Goal: Information Seeking & Learning: Understand process/instructions

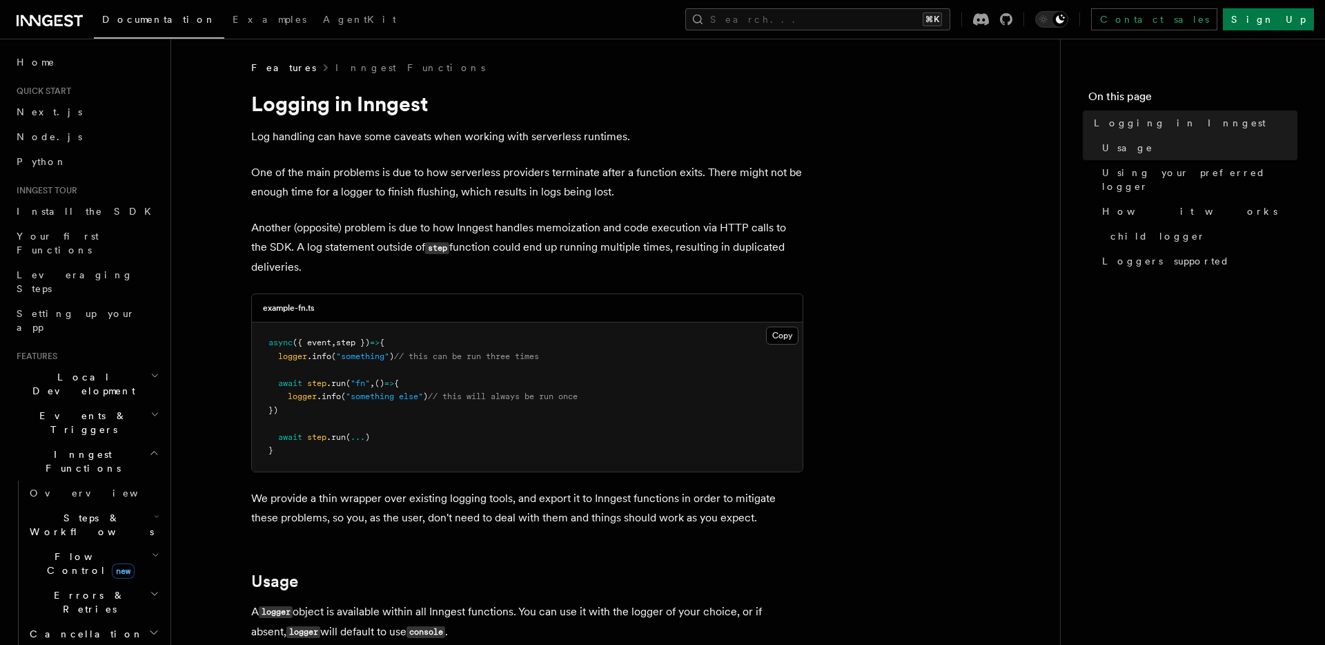
click at [318, 111] on h1 "Logging in Inngest" at bounding box center [527, 103] width 552 height 25
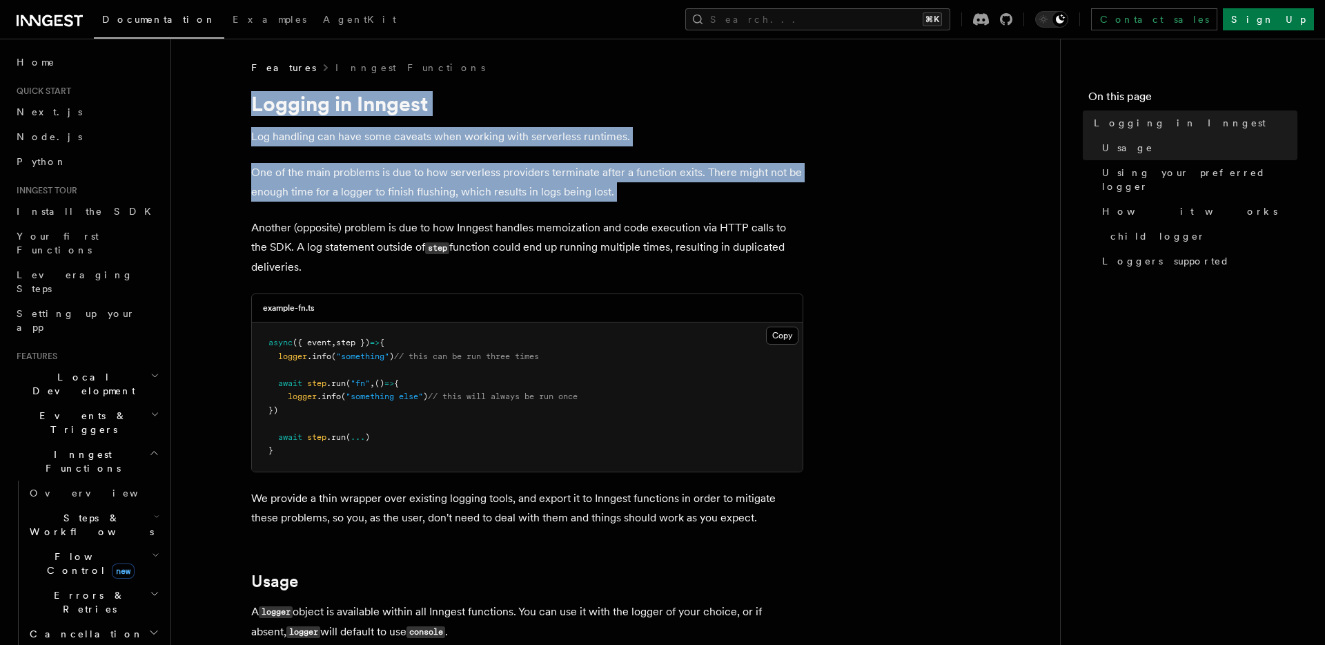
drag, startPoint x: 318, startPoint y: 111, endPoint x: 318, endPoint y: 170, distance: 59.4
click at [318, 170] on p "One of the main problems is due to how serverless providers terminate after a f…" at bounding box center [527, 182] width 552 height 39
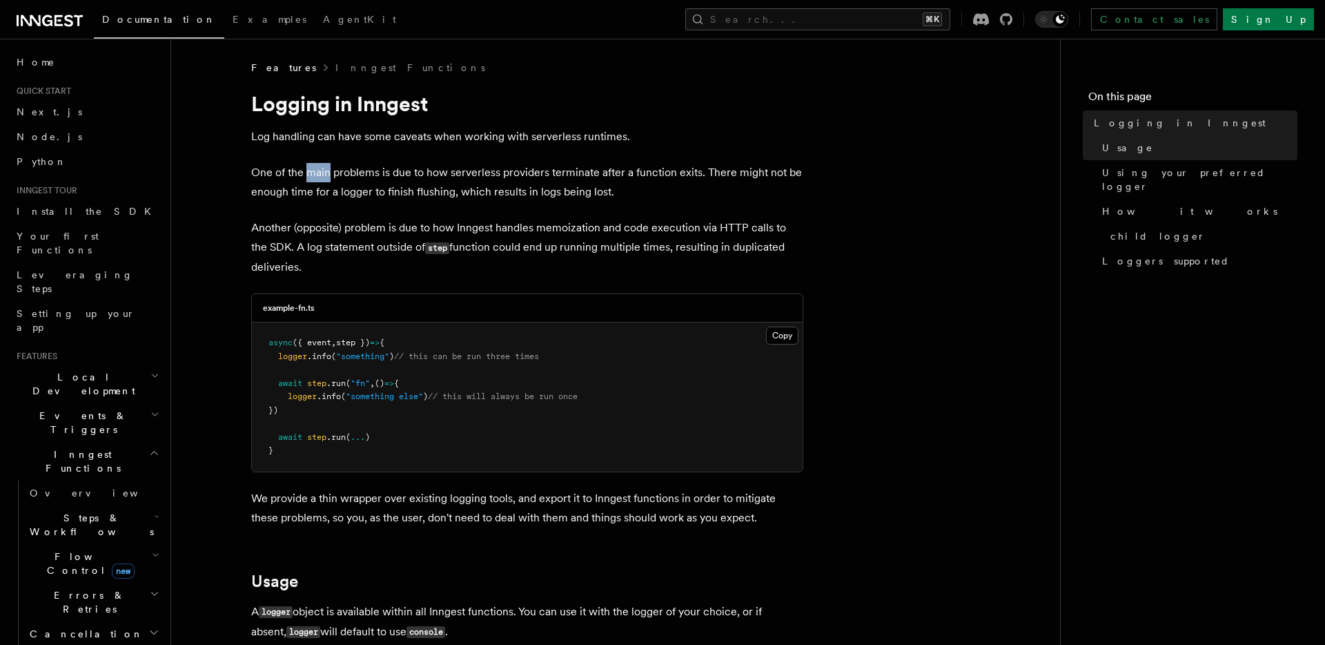
click at [318, 170] on p "One of the main problems is due to how serverless providers terminate after a f…" at bounding box center [527, 182] width 552 height 39
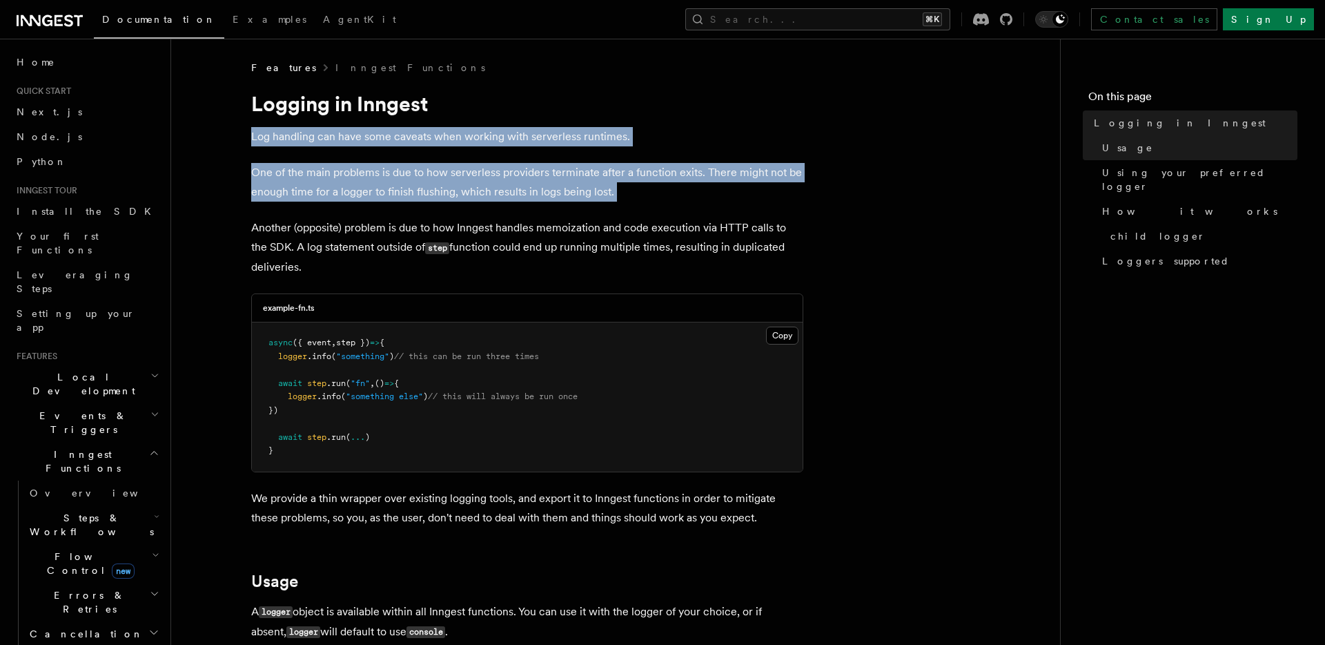
drag, startPoint x: 318, startPoint y: 170, endPoint x: 315, endPoint y: 126, distance: 44.9
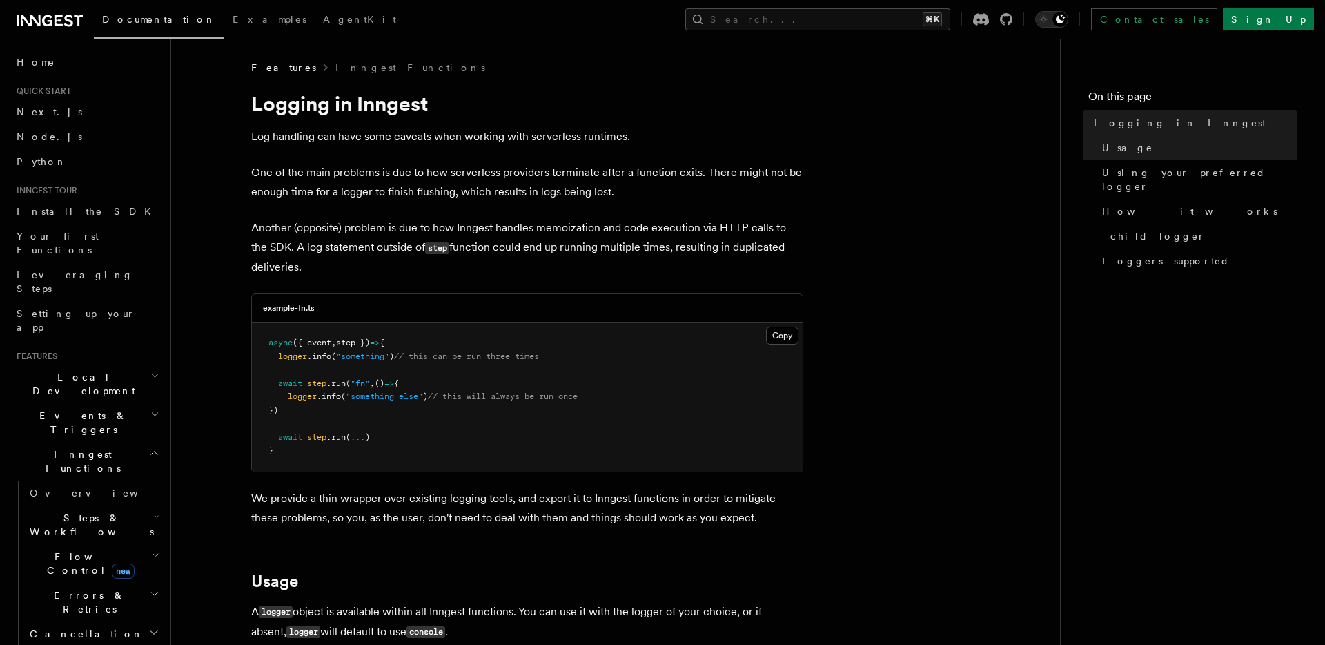
click at [325, 114] on h1 "Logging in Inngest" at bounding box center [527, 103] width 552 height 25
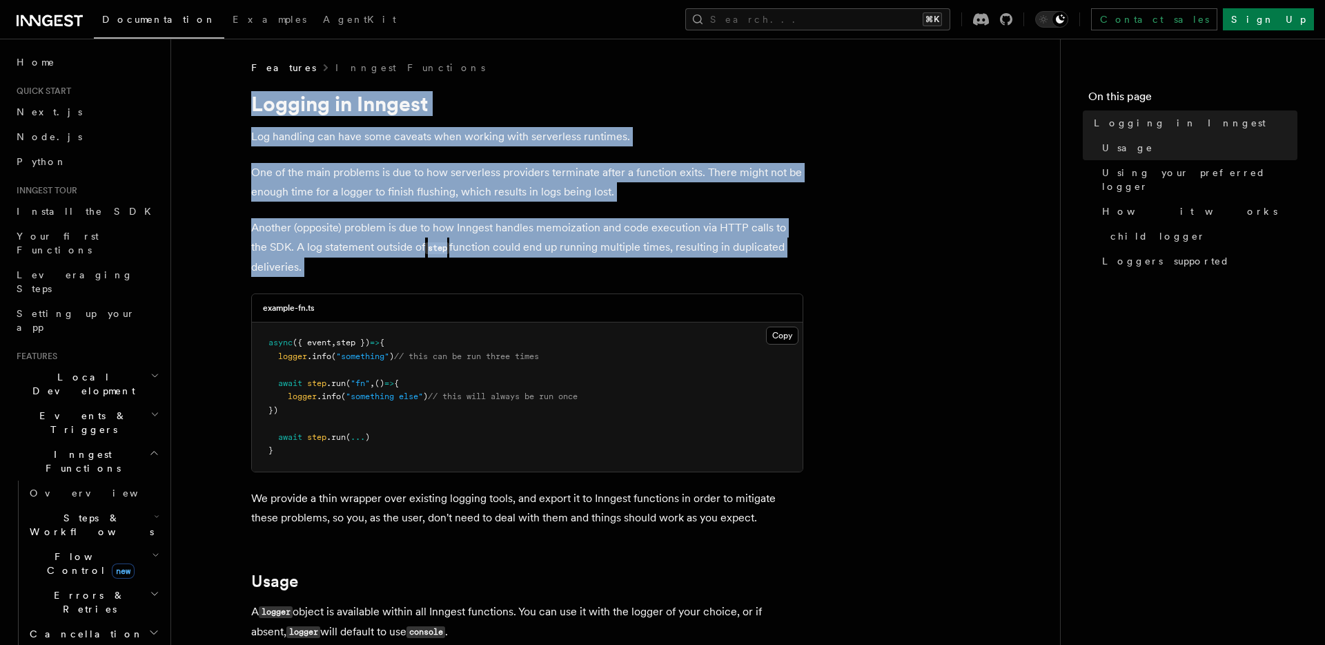
drag, startPoint x: 325, startPoint y: 114, endPoint x: 326, endPoint y: 220, distance: 106.3
click at [326, 220] on p "Another (opposite) problem is due to how Inngest handles memoization and code e…" at bounding box center [527, 247] width 552 height 59
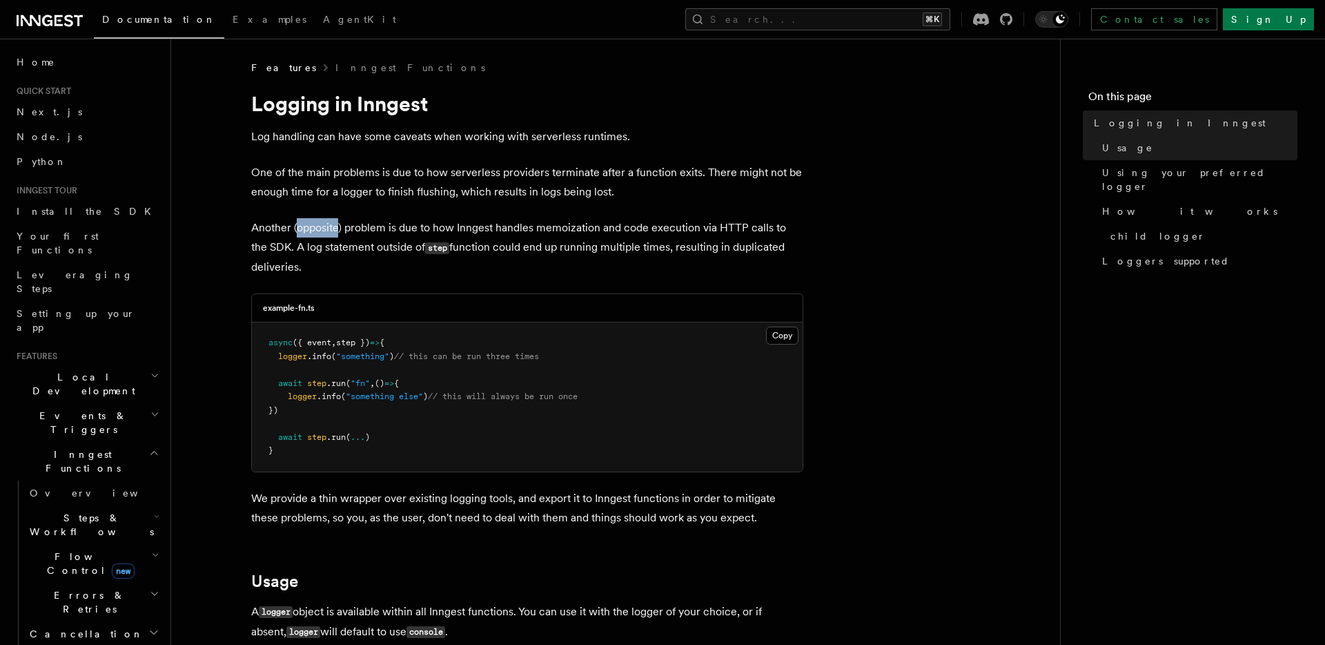
click at [326, 220] on p "Another (opposite) problem is due to how Inngest handles memoization and code e…" at bounding box center [527, 247] width 552 height 59
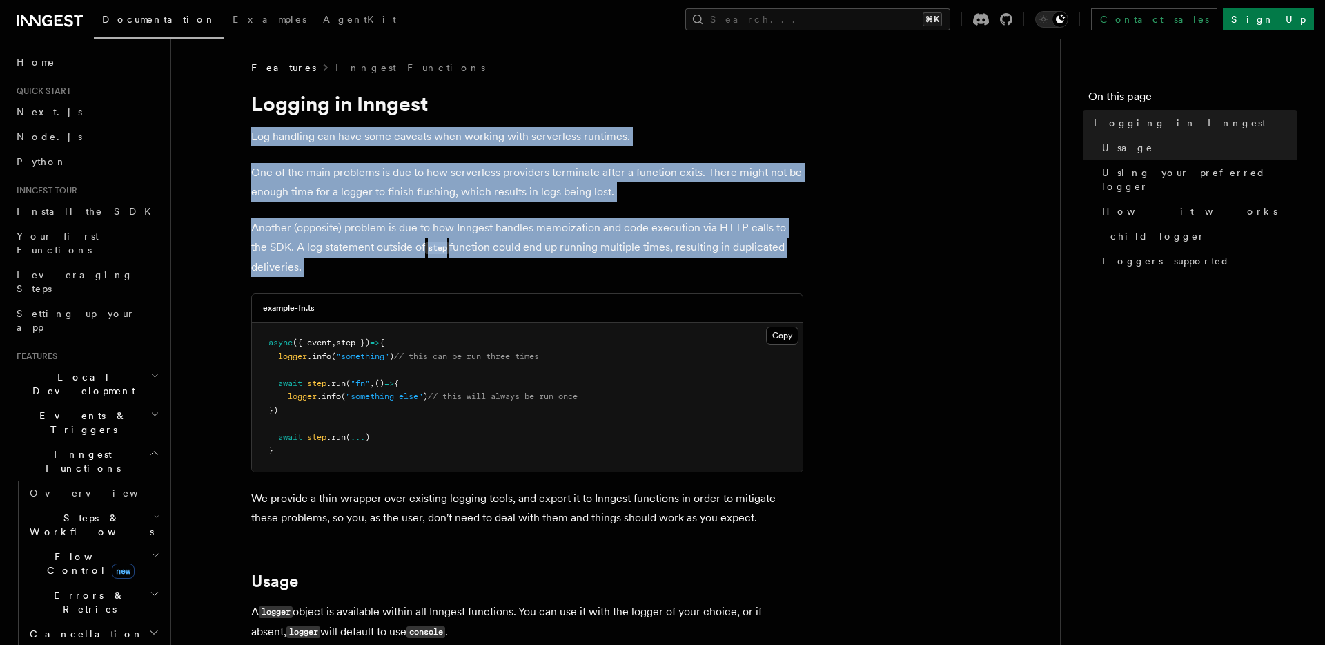
drag, startPoint x: 326, startPoint y: 220, endPoint x: 333, endPoint y: 121, distance: 98.9
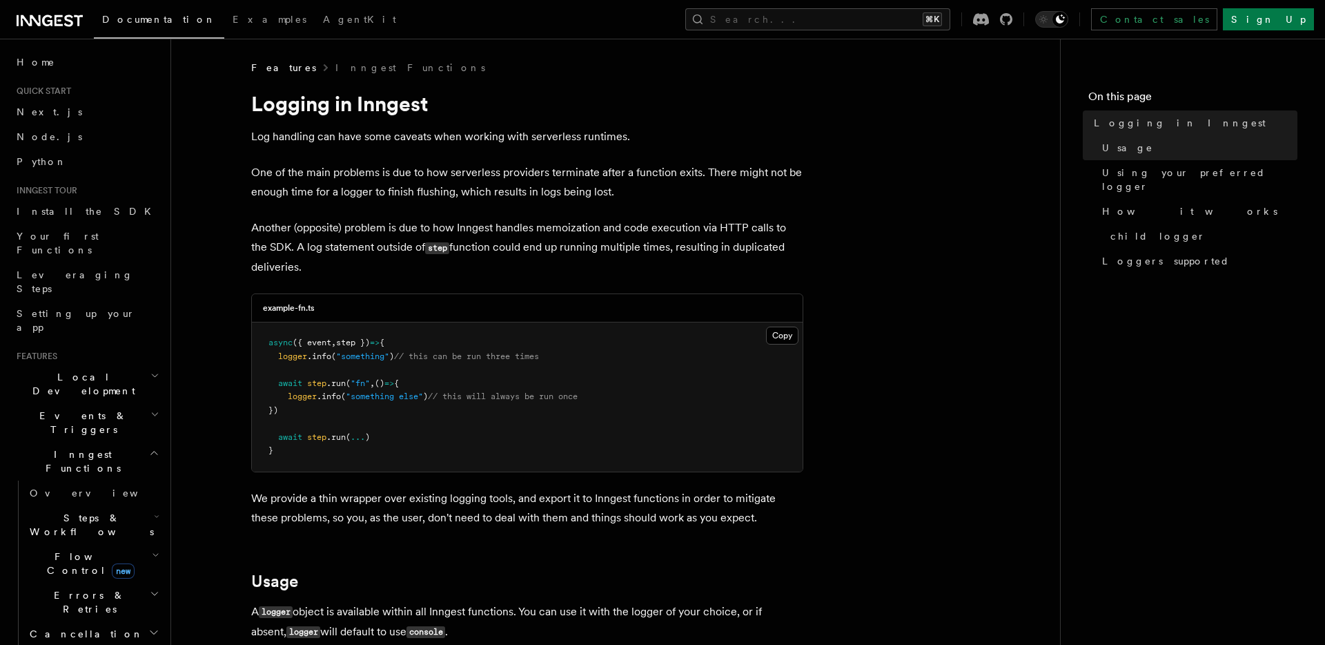
click at [353, 107] on h1 "Logging in Inngest" at bounding box center [527, 103] width 552 height 25
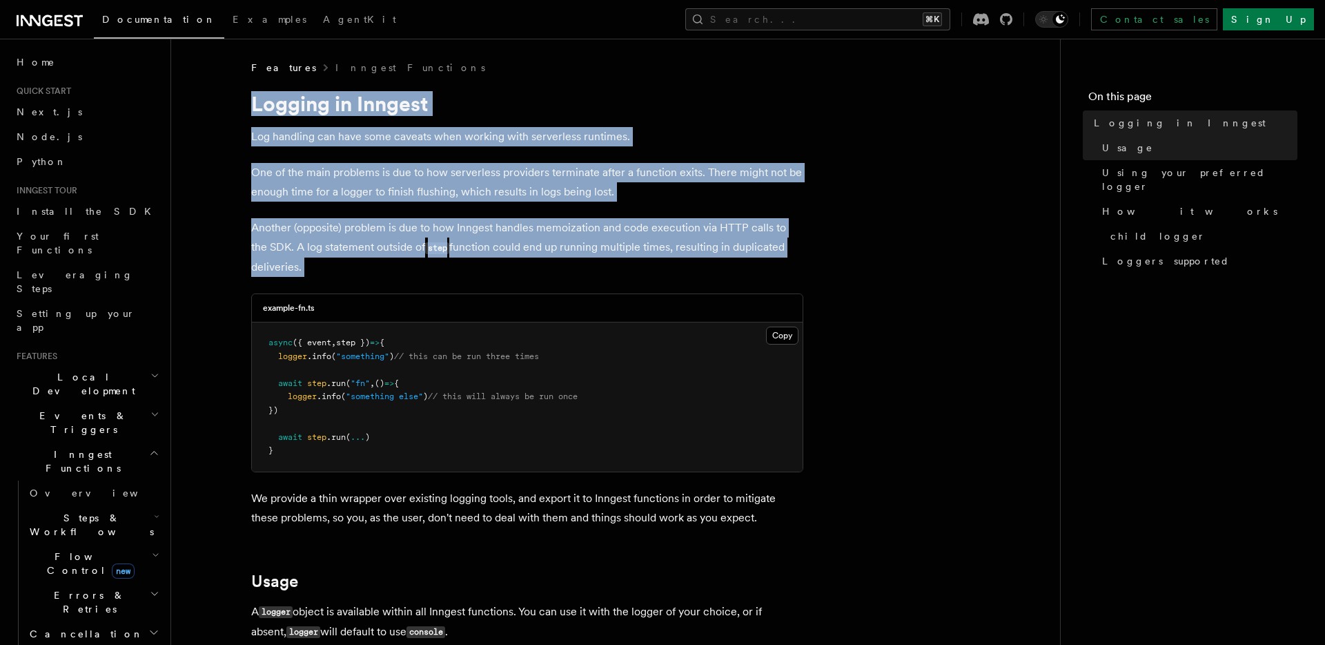
drag, startPoint x: 353, startPoint y: 107, endPoint x: 353, endPoint y: 229, distance: 122.2
click at [515, 248] on p "Another (opposite) problem is due to how Inngest handles memoization and code e…" at bounding box center [527, 247] width 552 height 59
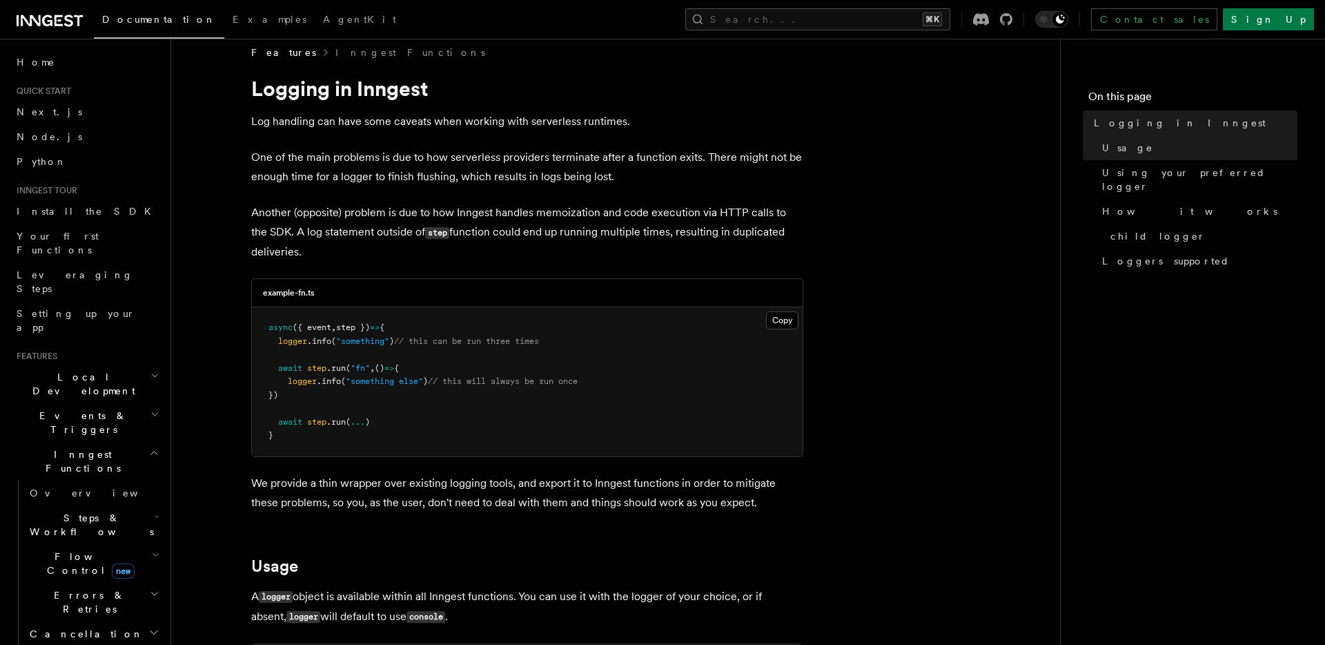
scroll to position [18, 0]
click at [416, 332] on pre "async ({ event , step }) => { logger .info ( "something" ) // this can be run t…" at bounding box center [527, 378] width 551 height 149
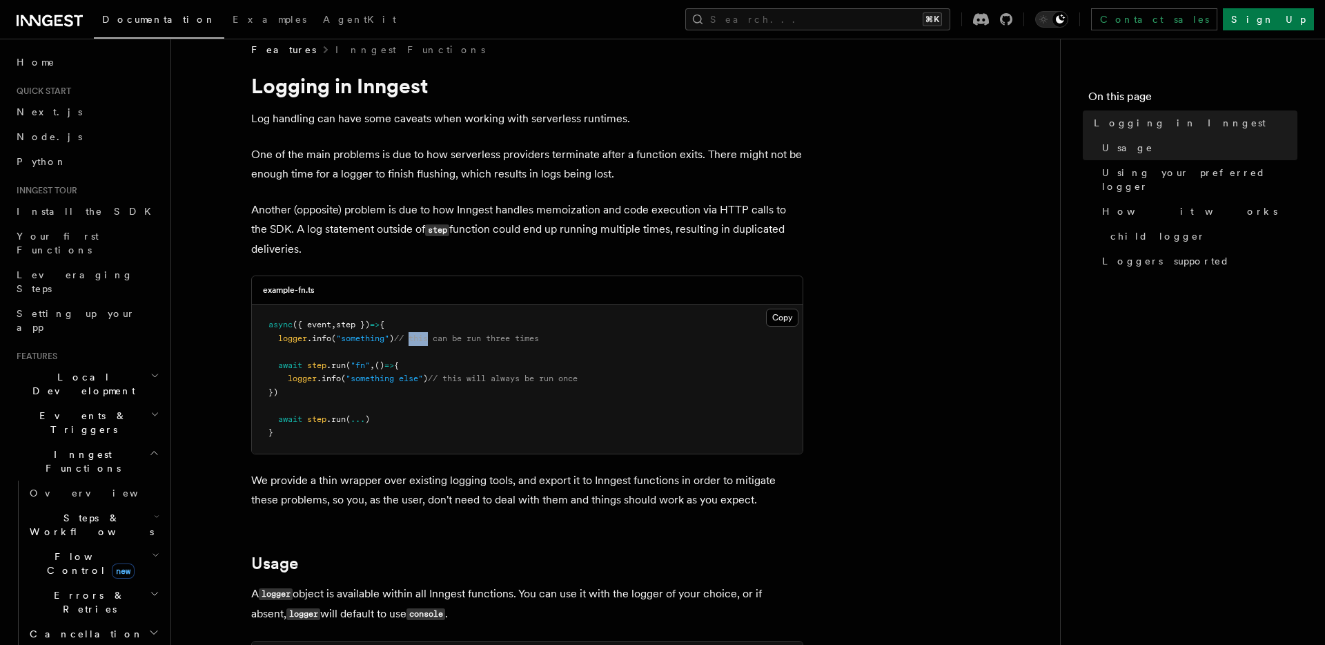
click at [416, 332] on pre "async ({ event , step }) => { logger .info ( "something" ) // this can be run t…" at bounding box center [527, 378] width 551 height 149
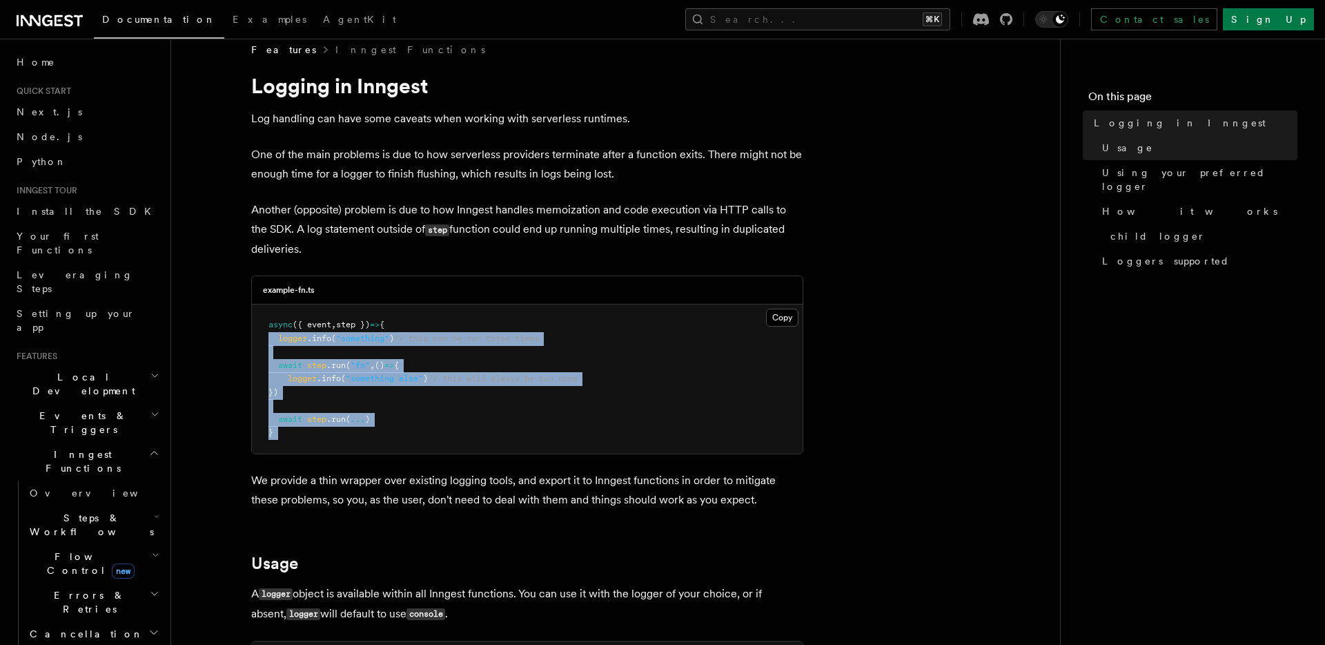
drag, startPoint x: 416, startPoint y: 332, endPoint x: 418, endPoint y: 433, distance: 101.5
click at [417, 427] on pre "async ({ event , step }) => { logger .info ( "something" ) // this can be run t…" at bounding box center [527, 378] width 551 height 149
click at [418, 433] on pre "async ({ event , step }) => { logger .info ( "something" ) // this can be run t…" at bounding box center [527, 378] width 551 height 149
